Goal: Answer question/provide support: Share knowledge or assist other users

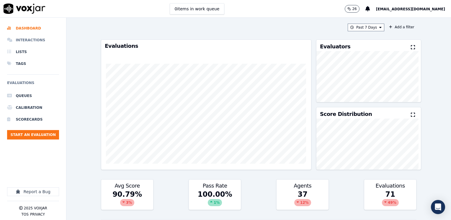
click at [27, 40] on li "Interactions" at bounding box center [33, 40] width 52 height 12
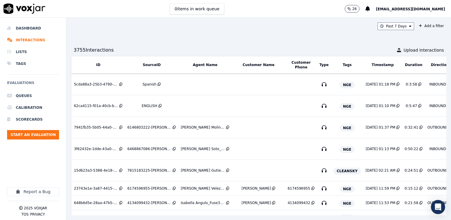
scroll to position [0, 48]
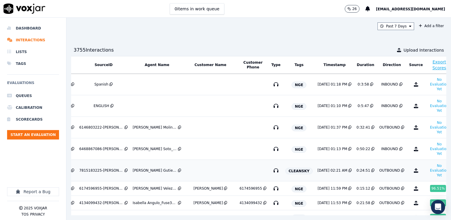
click at [200, 169] on td at bounding box center [210, 171] width 53 height 22
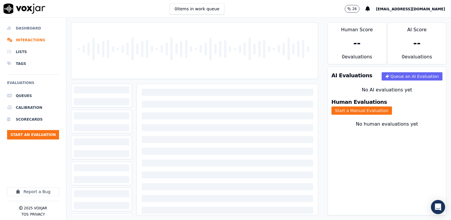
click at [32, 27] on li "Dashboard" at bounding box center [33, 28] width 52 height 12
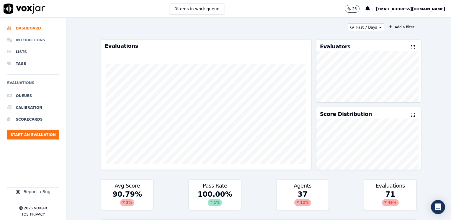
click at [34, 37] on li "Interactions" at bounding box center [33, 40] width 52 height 12
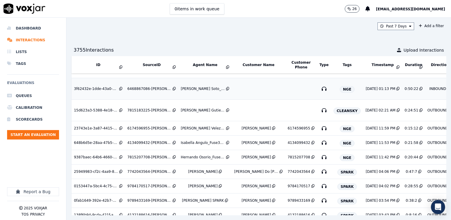
scroll to position [118, 0]
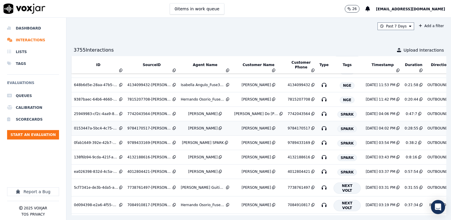
click at [201, 126] on div "[PERSON_NAME]" at bounding box center [203, 128] width 30 height 5
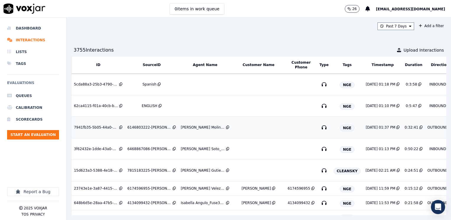
click at [262, 127] on td at bounding box center [258, 128] width 53 height 22
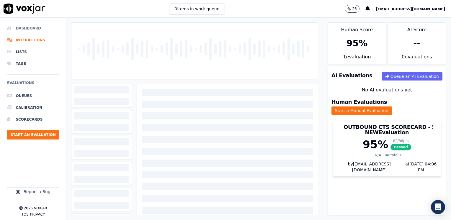
click at [32, 27] on li "Dashboard" at bounding box center [33, 28] width 52 height 12
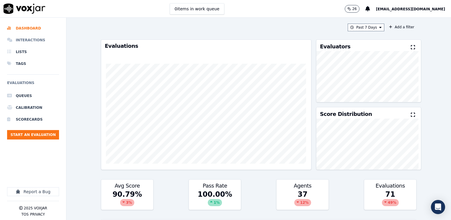
click at [31, 38] on li "Interactions" at bounding box center [33, 40] width 52 height 12
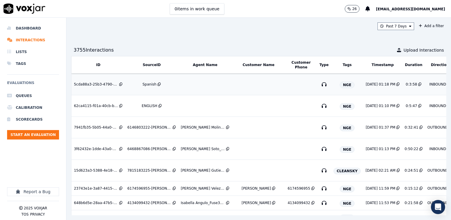
click at [207, 90] on td at bounding box center [204, 85] width 53 height 22
click at [35, 27] on li "Dashboard" at bounding box center [33, 28] width 52 height 12
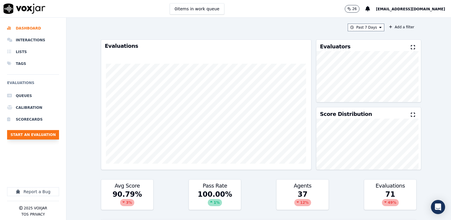
click at [35, 135] on button "Start an Evaluation" at bounding box center [33, 134] width 52 height 9
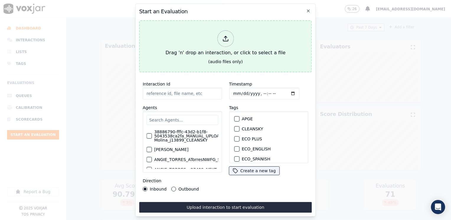
click at [225, 38] on icon at bounding box center [225, 38] width 6 height 6
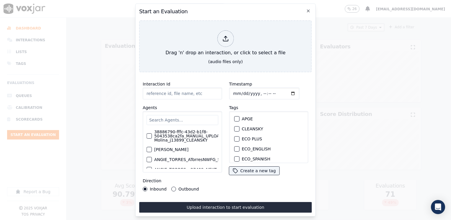
click at [179, 120] on input "text" at bounding box center [183, 120] width 72 height 10
click at [310, 9] on icon "button" at bounding box center [308, 11] width 5 height 5
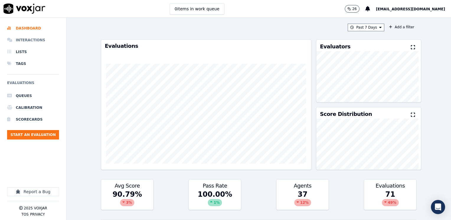
click at [30, 40] on li "Interactions" at bounding box center [33, 40] width 52 height 12
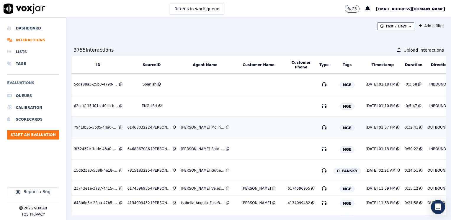
click at [254, 132] on td at bounding box center [258, 128] width 53 height 22
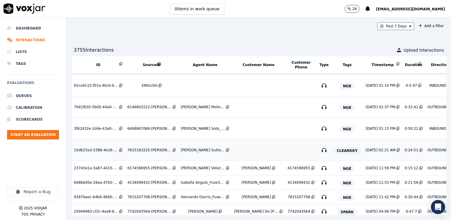
scroll to position [30, 0]
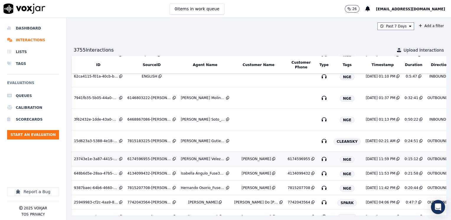
click at [252, 162] on td "Carlos Martinez Dias" at bounding box center [258, 159] width 53 height 14
click at [39, 31] on li "Dashboard" at bounding box center [33, 28] width 52 height 12
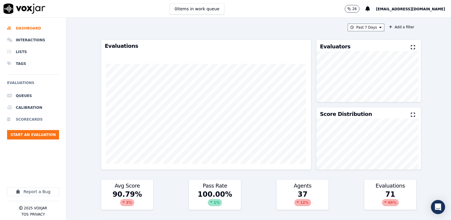
click at [35, 118] on li "Scorecards" at bounding box center [33, 120] width 52 height 12
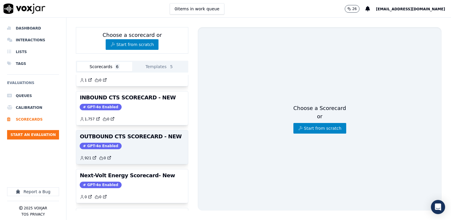
scroll to position [89, 0]
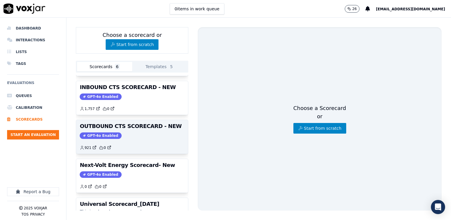
click at [135, 134] on div "GPT-4o Enabled" at bounding box center [132, 136] width 105 height 6
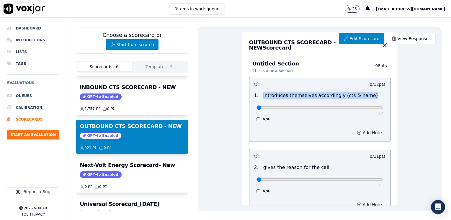
drag, startPoint x: 359, startPoint y: 95, endPoint x: 258, endPoint y: 98, distance: 101.7
click at [261, 98] on div "Introduces themselves accordingly (cts & name)" at bounding box center [320, 95] width 119 height 7
copy p "Introduces themselves accordingly (cts & name)"
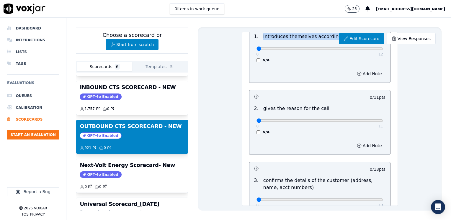
drag, startPoint x: 320, startPoint y: 110, endPoint x: 259, endPoint y: 109, distance: 61.5
click at [259, 109] on div "2 . gives the reason for the call" at bounding box center [320, 108] width 136 height 7
copy p "gives the reason for the call"
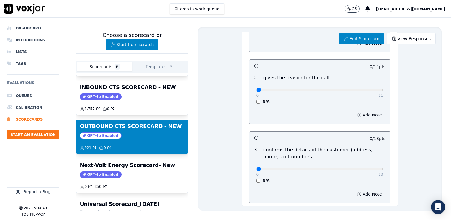
scroll to position [118, 0]
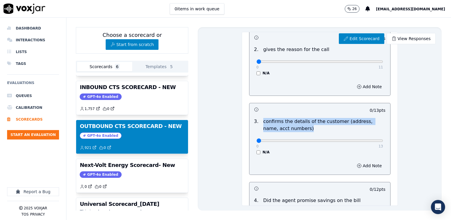
drag, startPoint x: 295, startPoint y: 130, endPoint x: 258, endPoint y: 121, distance: 37.7
click at [261, 121] on div "confirms the details of the customer (address, name, acct numbers)" at bounding box center [324, 125] width 127 height 14
copy p "confirms the details of the customer (address, name, acct numbers)"
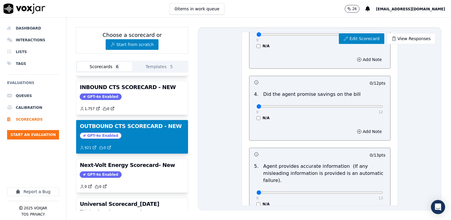
scroll to position [207, 0]
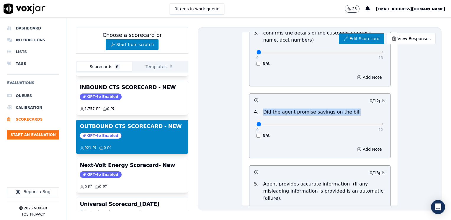
drag, startPoint x: 351, startPoint y: 115, endPoint x: 257, endPoint y: 112, distance: 94.3
click at [257, 112] on div "4 . Did the agent promise savings on the bill" at bounding box center [320, 112] width 136 height 7
copy p "Did the agent promise savings on the bill"
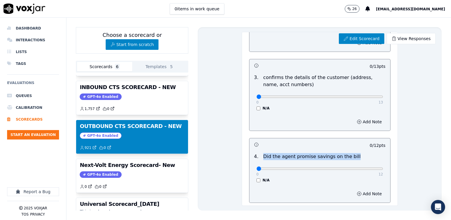
scroll to position [177, 0]
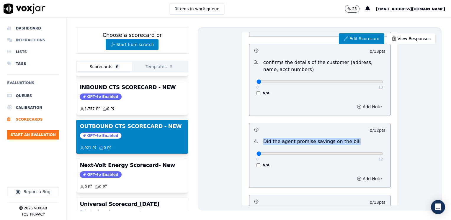
click at [30, 36] on li "Interactions" at bounding box center [33, 40] width 52 height 12
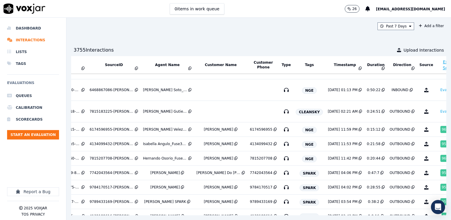
scroll to position [59, 48]
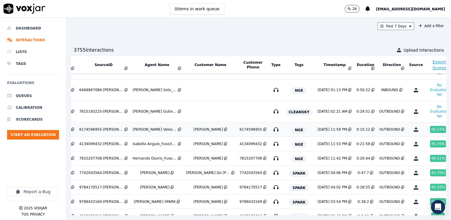
click at [318, 130] on div "8/26/25 11:59 PM" at bounding box center [333, 129] width 30 height 5
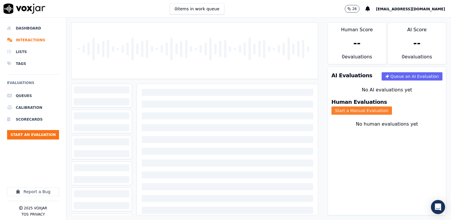
click at [392, 107] on button "Start a Manual Evaluation" at bounding box center [362, 111] width 61 height 8
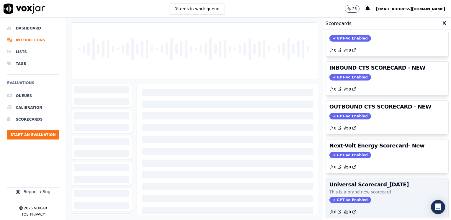
scroll to position [38, 0]
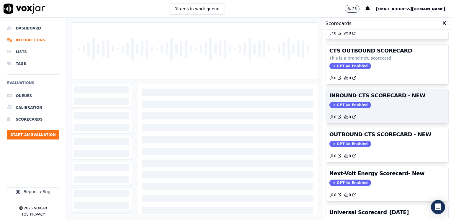
click at [347, 105] on span "GPT-4o Enabled" at bounding box center [351, 105] width 42 height 6
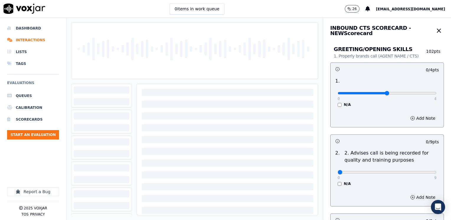
click at [378, 93] on input "range" at bounding box center [387, 93] width 99 height 2
drag, startPoint x: 272, startPoint y: 93, endPoint x: 262, endPoint y: 93, distance: 10.0
type input "0"
click at [338, 93] on input "range" at bounding box center [387, 93] width 99 height 2
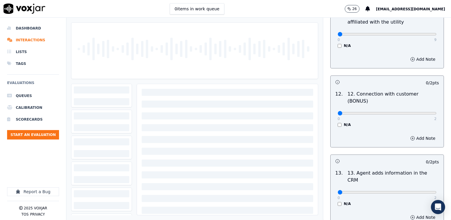
scroll to position [991, 0]
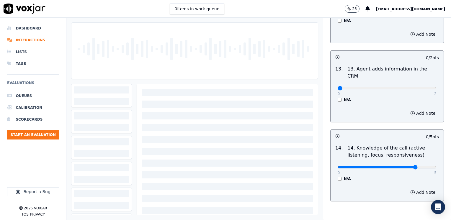
click at [397, 166] on input "range" at bounding box center [387, 167] width 99 height 2
drag, startPoint x: 405, startPoint y: 137, endPoint x: 251, endPoint y: 142, distance: 153.7
type input "0"
click at [338, 166] on input "range" at bounding box center [387, 167] width 99 height 2
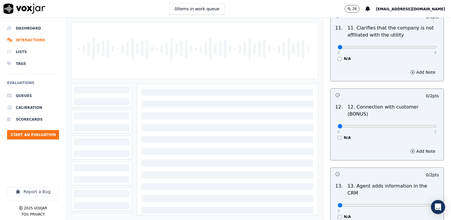
scroll to position [872, 0]
click at [27, 28] on li "Dashboard" at bounding box center [33, 28] width 52 height 12
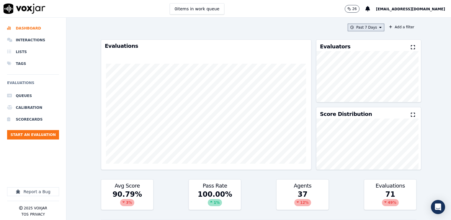
click at [380, 27] on icon at bounding box center [381, 28] width 2 height 4
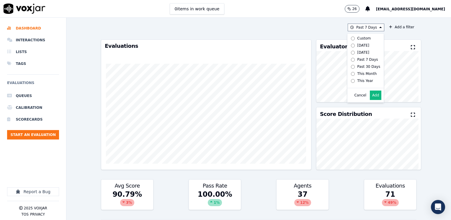
click at [253, 29] on div "Past 7 Days Custom Today Yesterday Past 7 Days Past 30 Days This Month This Yea…" at bounding box center [259, 28] width 316 height 8
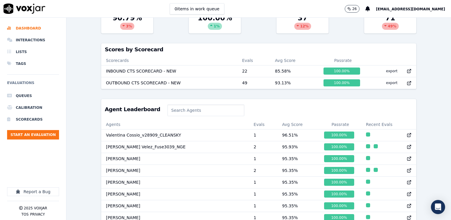
scroll to position [177, 0]
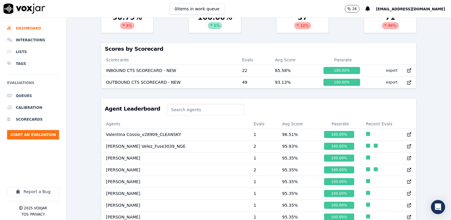
click at [194, 115] on input at bounding box center [206, 110] width 77 height 12
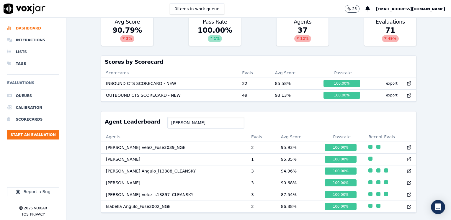
scroll to position [172, 0]
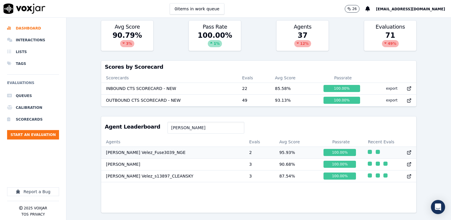
type input "SAMUEL VELEZ"
click at [407, 150] on icon at bounding box center [409, 152] width 5 height 5
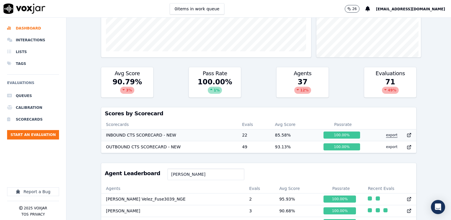
scroll to position [142, 0]
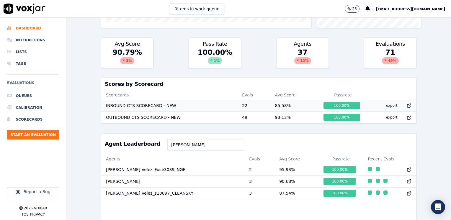
click at [382, 106] on button "export" at bounding box center [392, 105] width 21 height 9
click at [435, 66] on div "Past 7 Days Add a filter Evaluations Evaluators Score Distribution Avg Score 90…" at bounding box center [258, 119] width 385 height 203
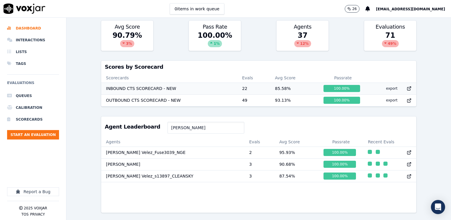
scroll to position [0, 0]
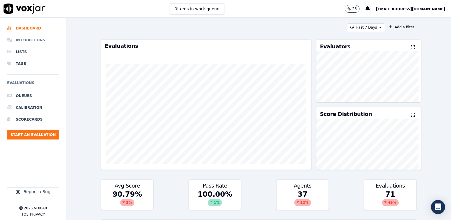
click at [32, 40] on li "Interactions" at bounding box center [33, 40] width 52 height 12
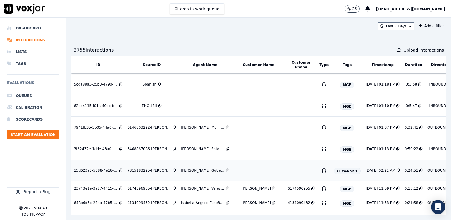
scroll to position [89, 0]
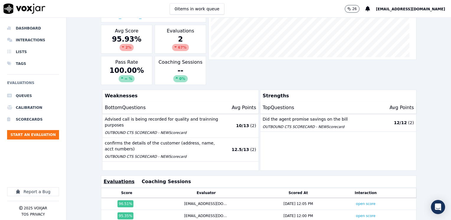
scroll to position [148, 0]
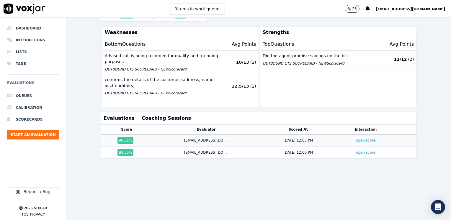
click at [357, 139] on link "open score" at bounding box center [365, 141] width 19 height 4
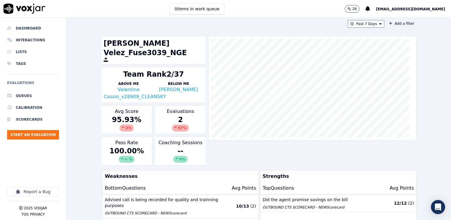
scroll to position [0, 0]
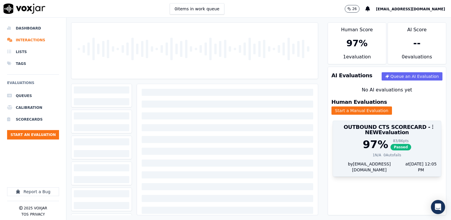
click at [376, 128] on h3 "OUTBOUND CTS SCORECARD - NEW Evaluation" at bounding box center [387, 130] width 101 height 11
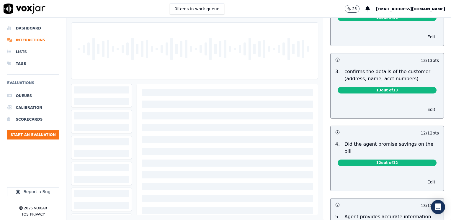
scroll to position [177, 0]
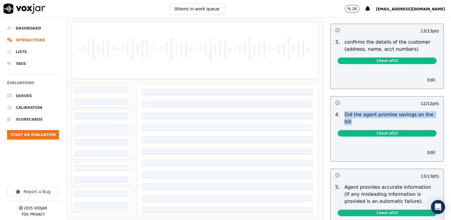
drag, startPoint x: 425, startPoint y: 114, endPoint x: 337, endPoint y: 115, distance: 88.0
click at [342, 115] on div "Did the agent promise savings on the bill" at bounding box center [391, 118] width 99 height 14
copy p "Did the agent promise savings on the bill"
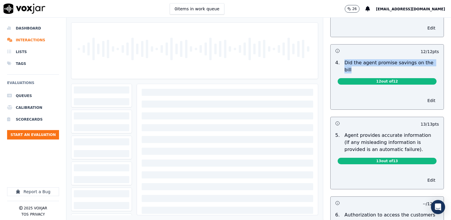
scroll to position [266, 0]
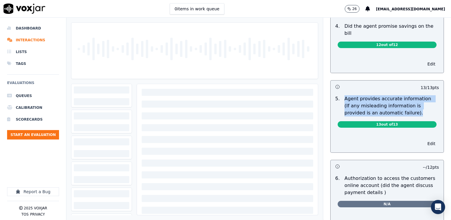
drag, startPoint x: 389, startPoint y: 105, endPoint x: 338, endPoint y: 92, distance: 52.4
click at [345, 95] on p "Agent provides accurate information (If any misleading information is provided …" at bounding box center [392, 105] width 95 height 21
copy p "Agent provides accurate information (If any misleading information is provided …"
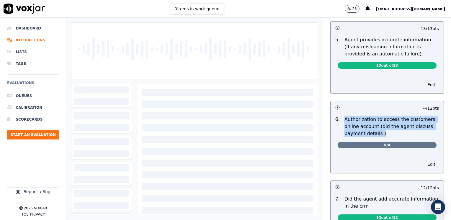
drag, startPoint x: 380, startPoint y: 126, endPoint x: 338, endPoint y: 113, distance: 43.7
click at [345, 116] on p "Authorization to access the customers online account (did the agent discuss pay…" at bounding box center [392, 126] width 95 height 21
copy p "Authorization to access the customers online account (did the agent discuss pay…"
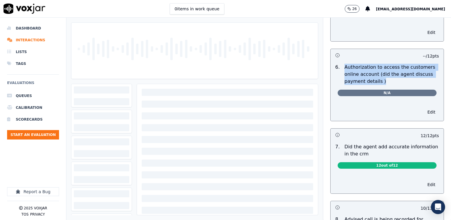
scroll to position [384, 0]
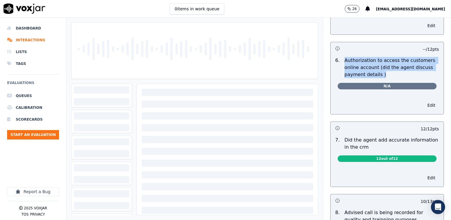
drag, startPoint x: 360, startPoint y: 139, endPoint x: 337, endPoint y: 133, distance: 24.3
click at [342, 137] on div "Did the agent add accurate information in the crm" at bounding box center [391, 144] width 99 height 14
copy p "Did the agent add accurate information in the crm"
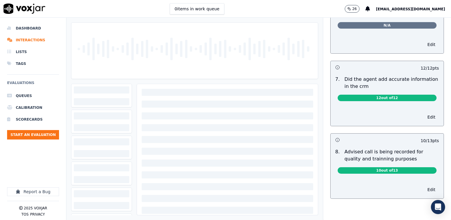
scroll to position [449, 0]
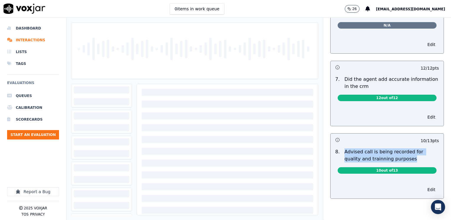
drag, startPoint x: 394, startPoint y: 149, endPoint x: 337, endPoint y: 138, distance: 58.4
click at [342, 149] on div "Advised call is being recorded for quality and trainning purposes" at bounding box center [391, 156] width 99 height 14
copy p "Advised call is being recorded for quality and trainning purposes"
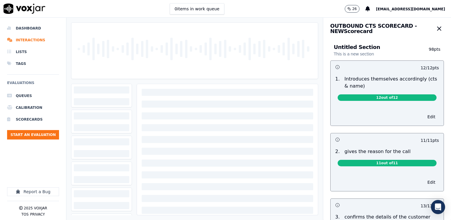
scroll to position [0, 0]
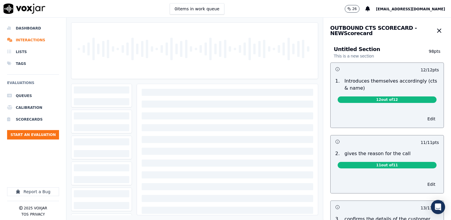
click at [436, 30] on icon "button" at bounding box center [439, 30] width 7 height 7
